Goal: Task Accomplishment & Management: Manage account settings

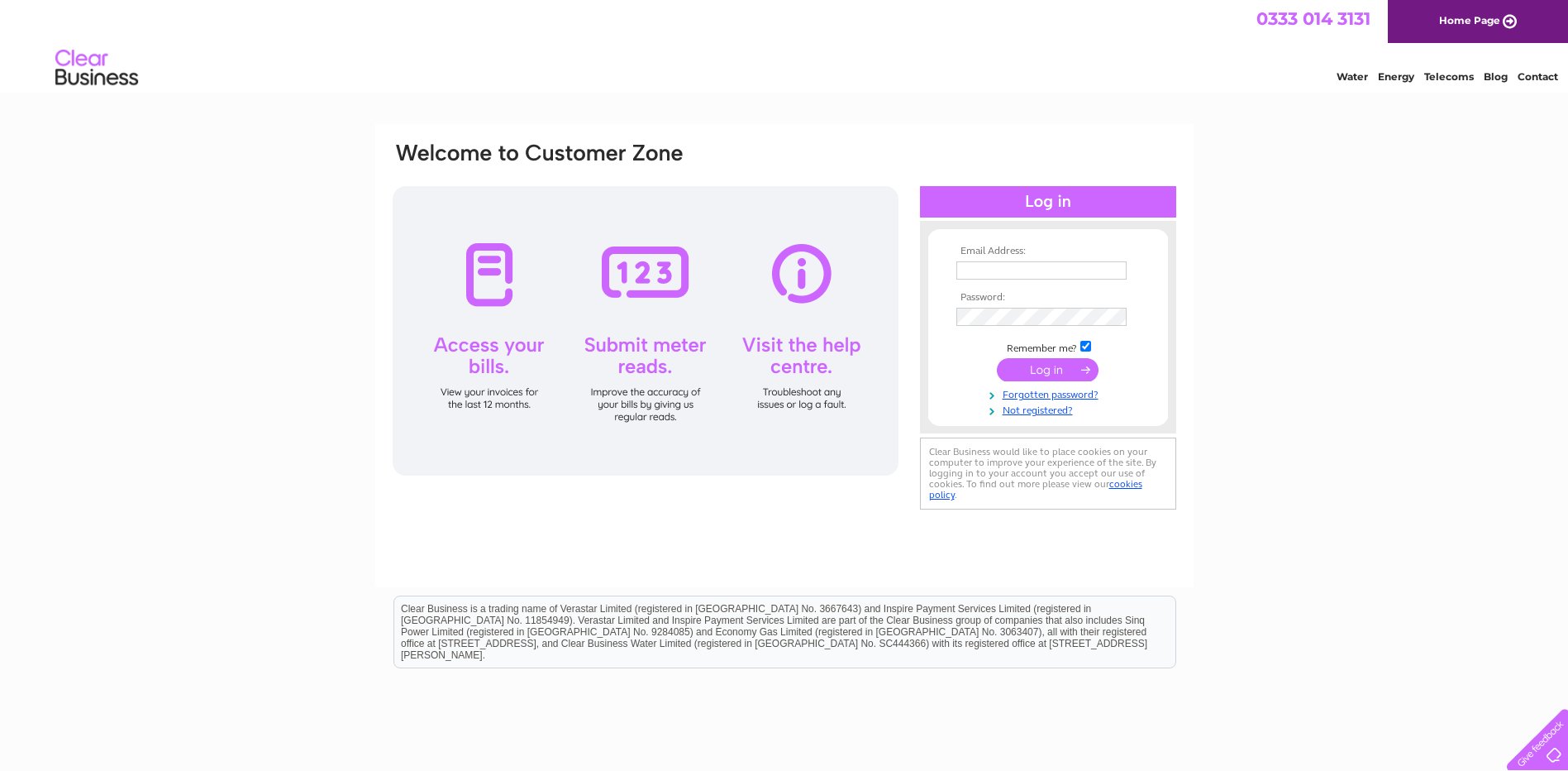
type input "support@seventradesofaberdeen.co.uk"
click at [1043, 369] on input "submit" at bounding box center [1047, 369] width 102 height 23
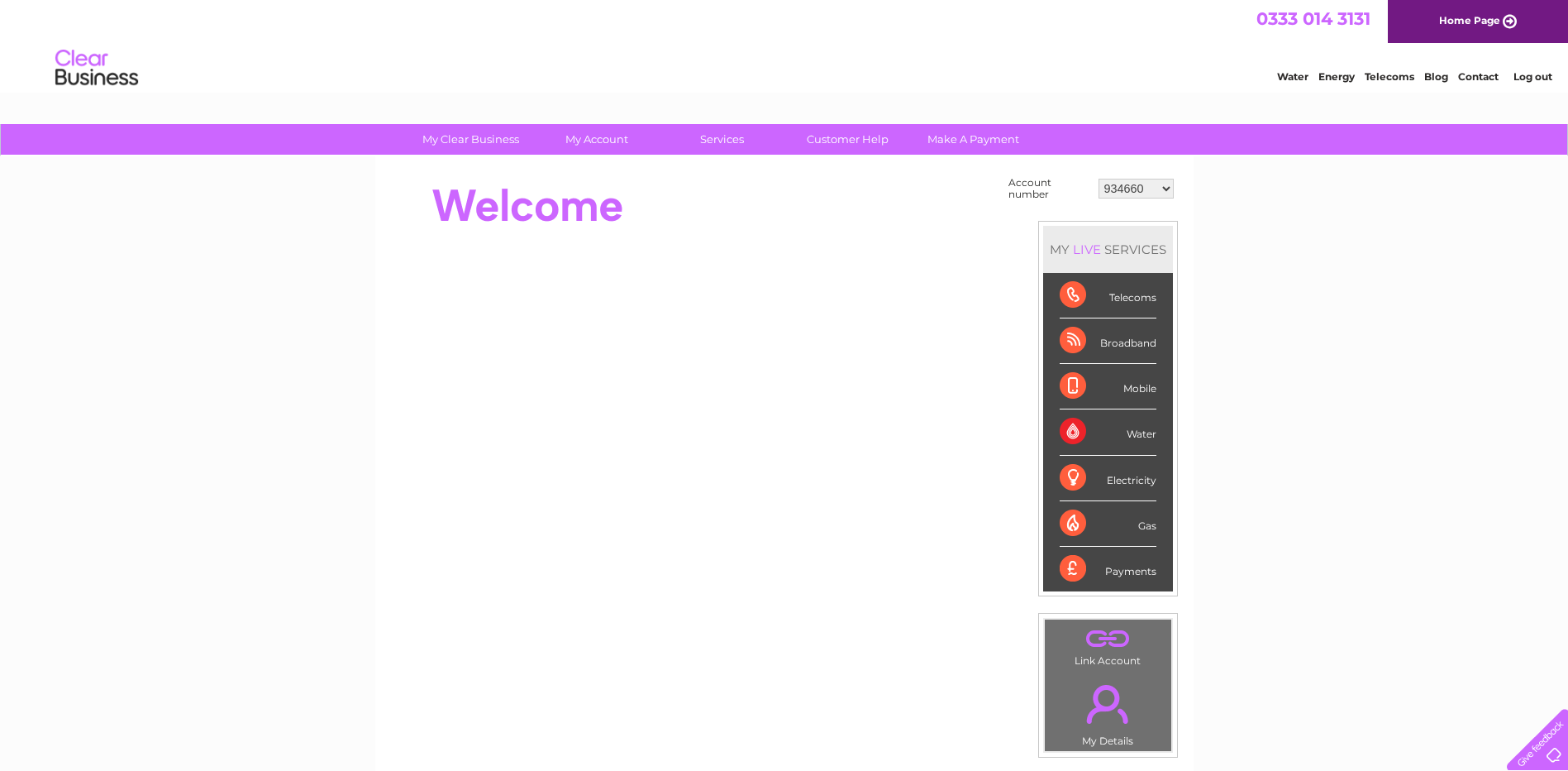
click at [1115, 711] on link "." at bounding box center [1108, 703] width 118 height 58
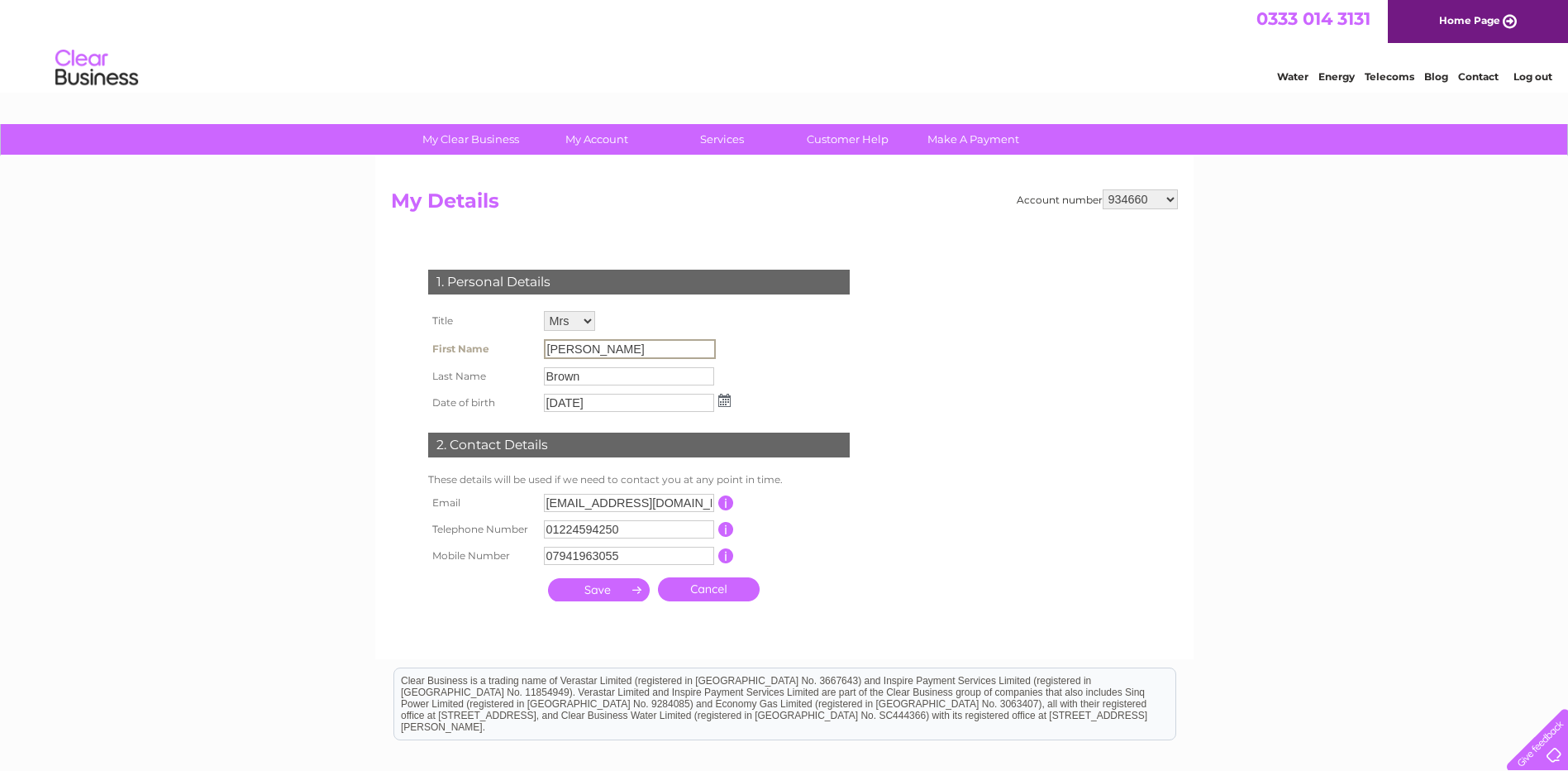
click at [588, 341] on input "Fiona" at bounding box center [630, 349] width 172 height 20
drag, startPoint x: 597, startPoint y: 346, endPoint x: 509, endPoint y: 346, distance: 88.0
click at [509, 346] on tr "First Name Fiona" at bounding box center [579, 349] width 311 height 28
click at [790, 318] on div "1. Personal Details Title Mr Mrs Ms Miss Dr Rev Prof Other First Name Fiona Las…" at bounding box center [642, 429] width 503 height 354
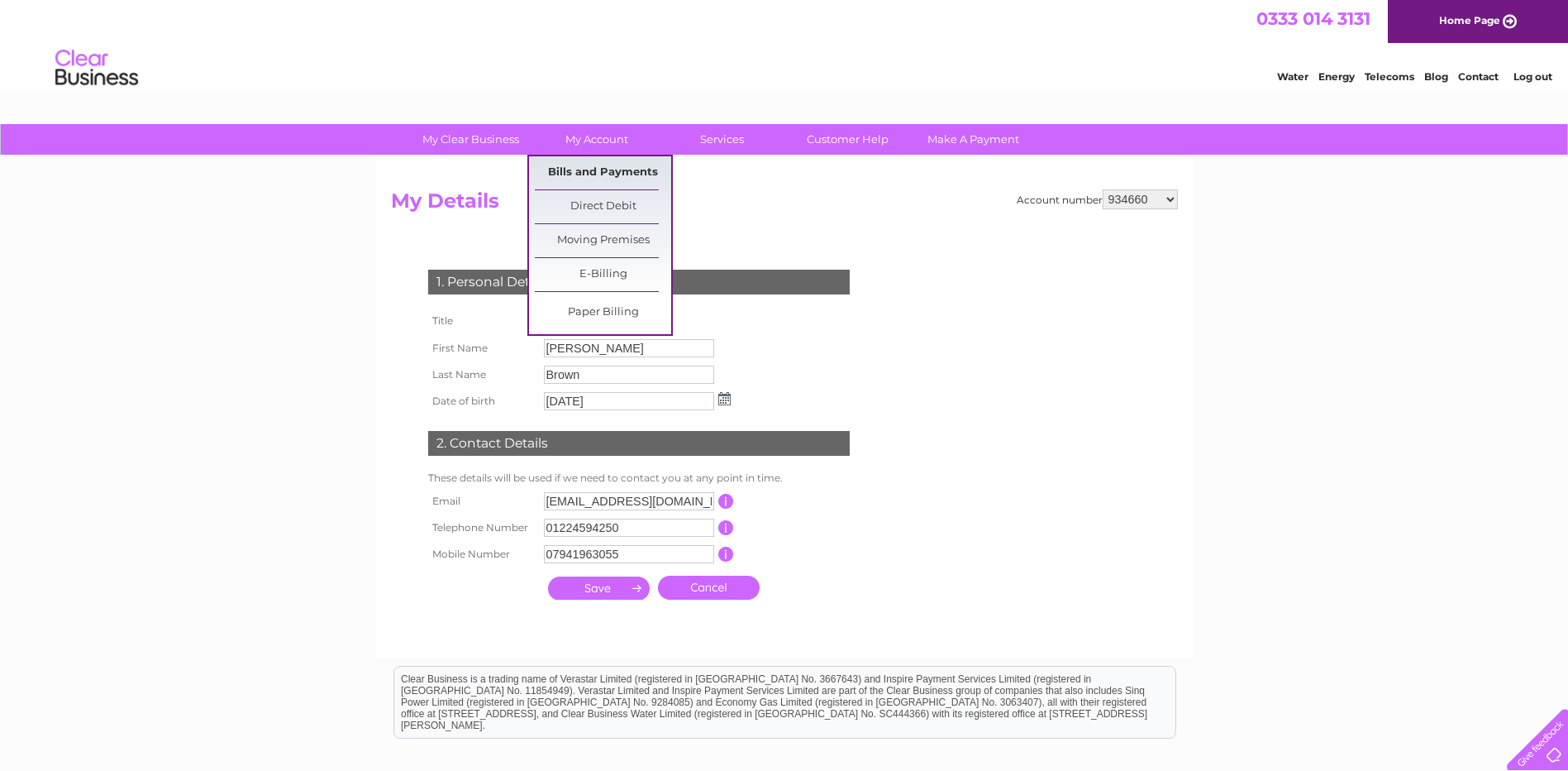
click at [606, 165] on link "Bills and Payments" at bounding box center [602, 173] width 136 height 33
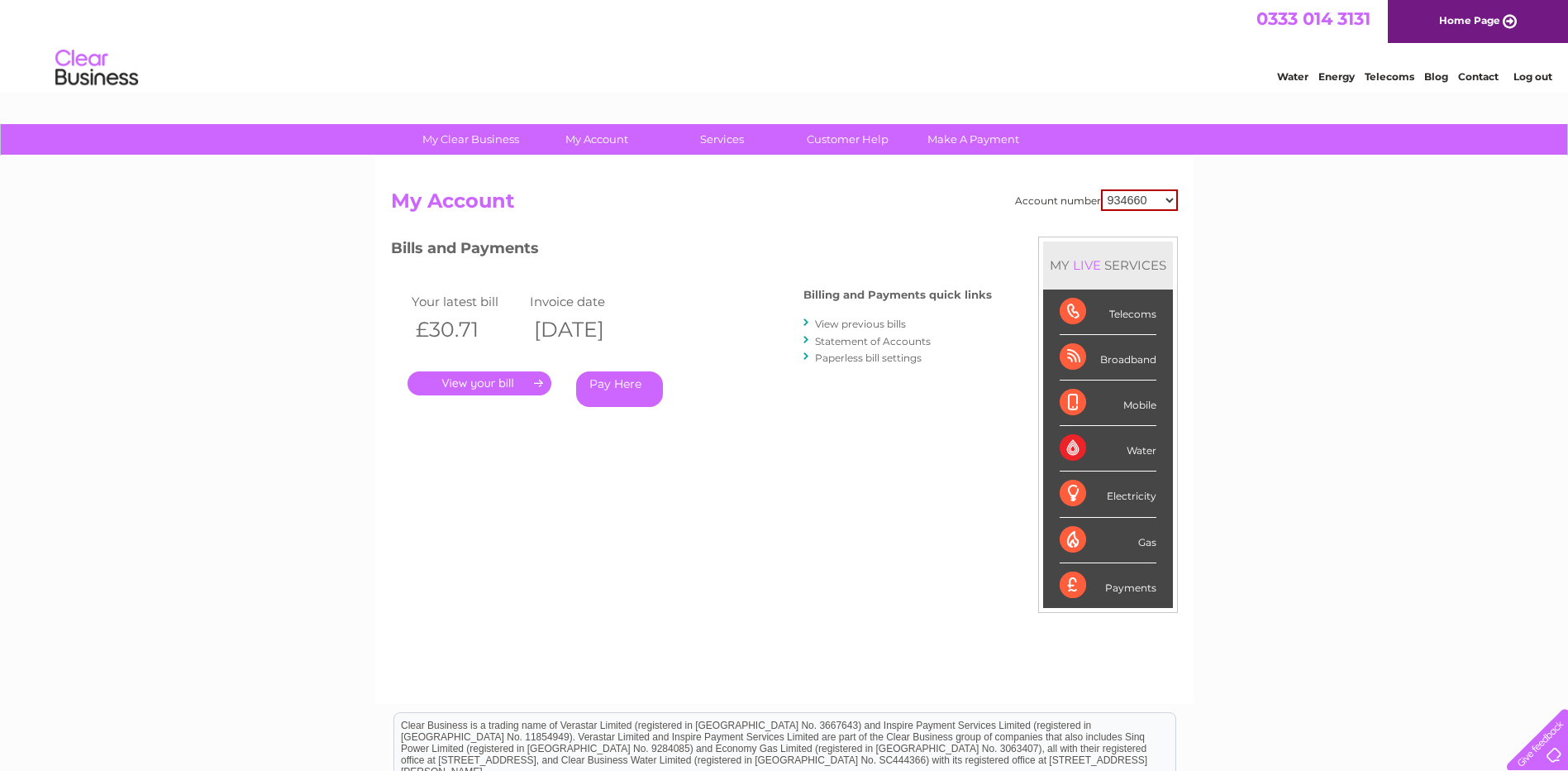
click at [1148, 199] on select "934660 30291000" at bounding box center [1140, 200] width 77 height 21
select select "30291000"
click at [1101, 190] on select "934660 30291000" at bounding box center [1140, 200] width 77 height 21
click at [485, 389] on link "." at bounding box center [479, 384] width 144 height 24
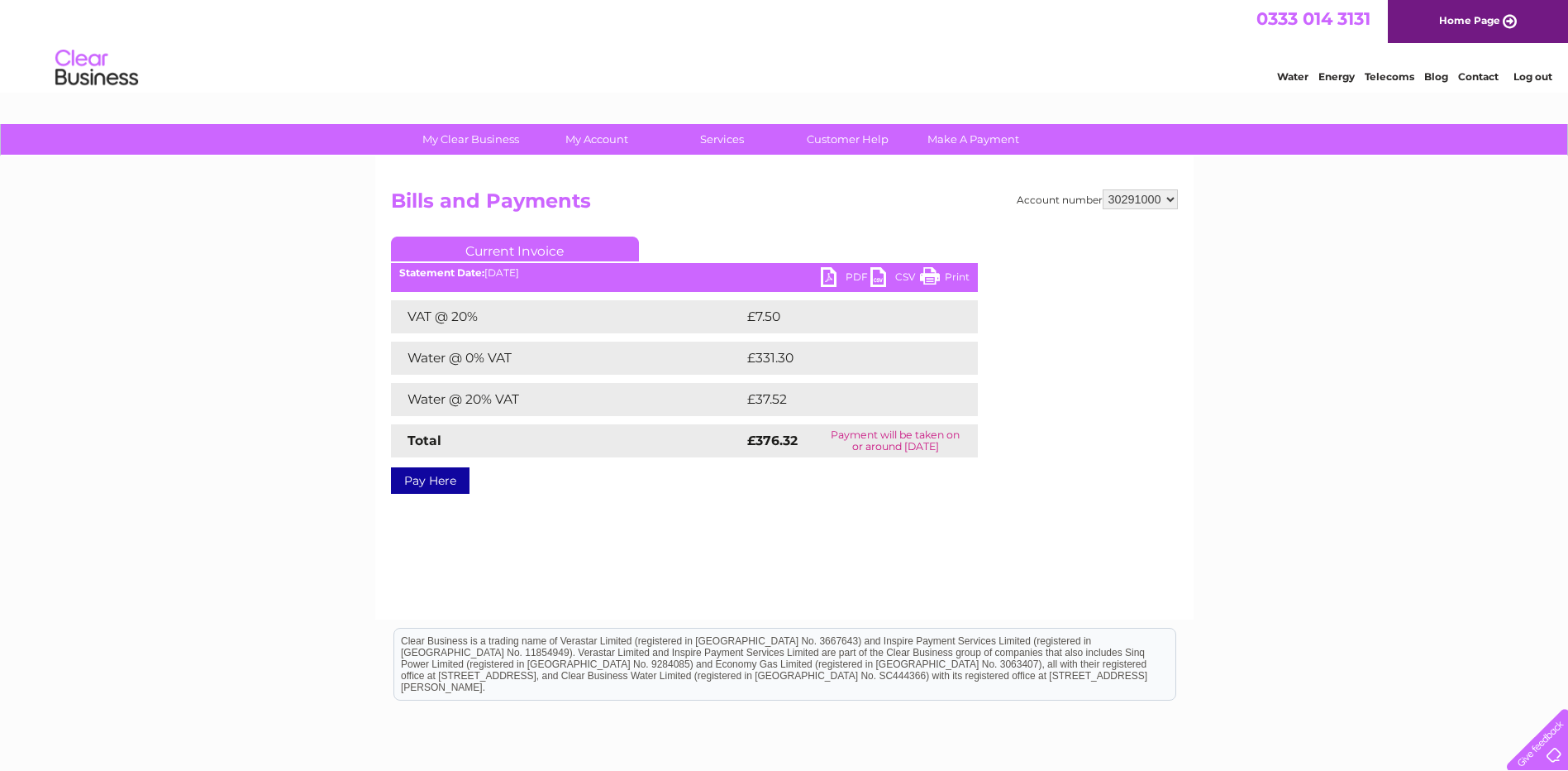
click at [957, 271] on link "Print" at bounding box center [945, 279] width 49 height 24
click at [835, 278] on link "PDF" at bounding box center [846, 279] width 49 height 24
